Goal: Task Accomplishment & Management: Manage account settings

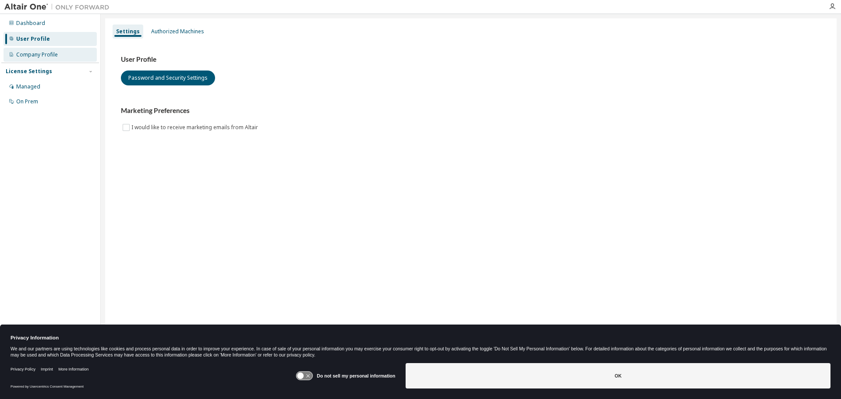
click at [43, 56] on div "Company Profile" at bounding box center [37, 54] width 42 height 7
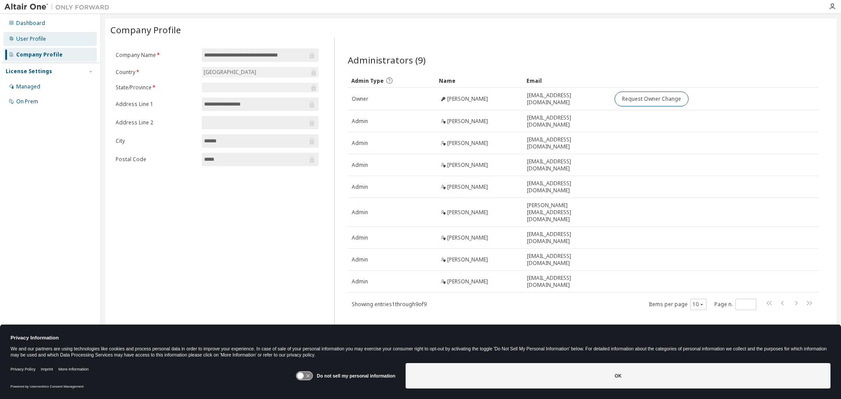
click at [36, 35] on div "User Profile" at bounding box center [31, 38] width 30 height 7
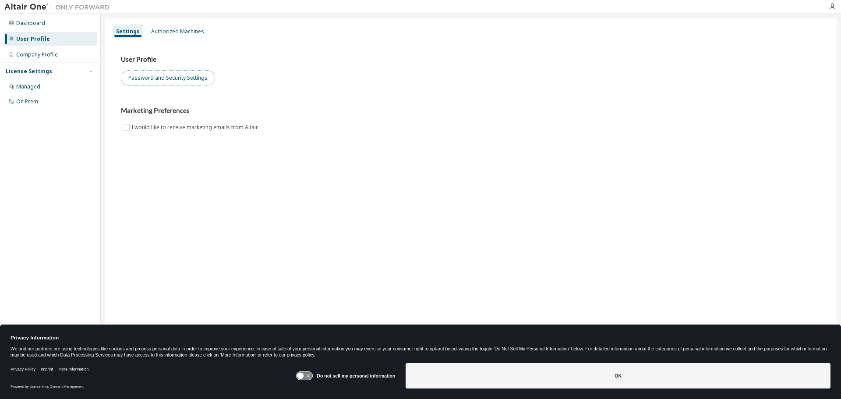
click at [156, 78] on button "Password and Security Settings" at bounding box center [168, 78] width 94 height 15
